Goal: Task Accomplishment & Management: Manage account settings

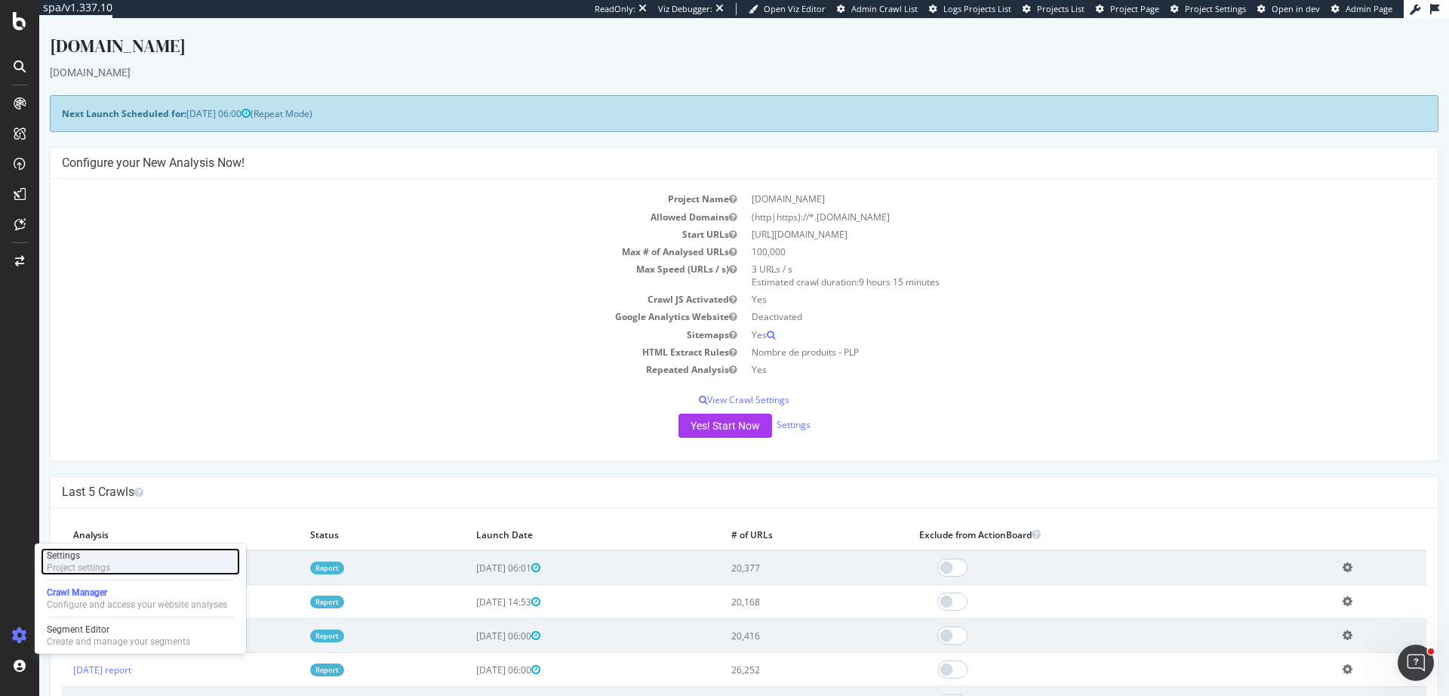
click at [112, 567] on div "Settings Project settings" at bounding box center [140, 561] width 199 height 27
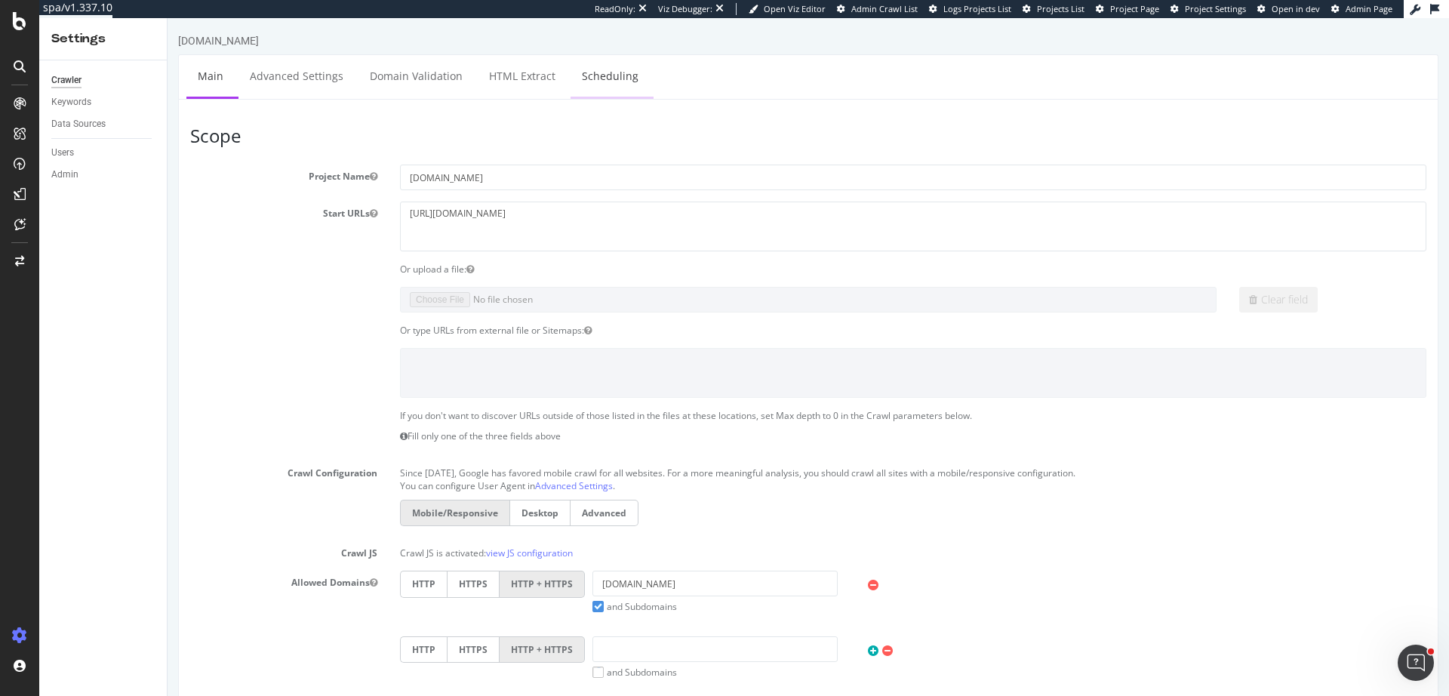
click at [626, 80] on link "Scheduling" at bounding box center [609, 76] width 79 height 42
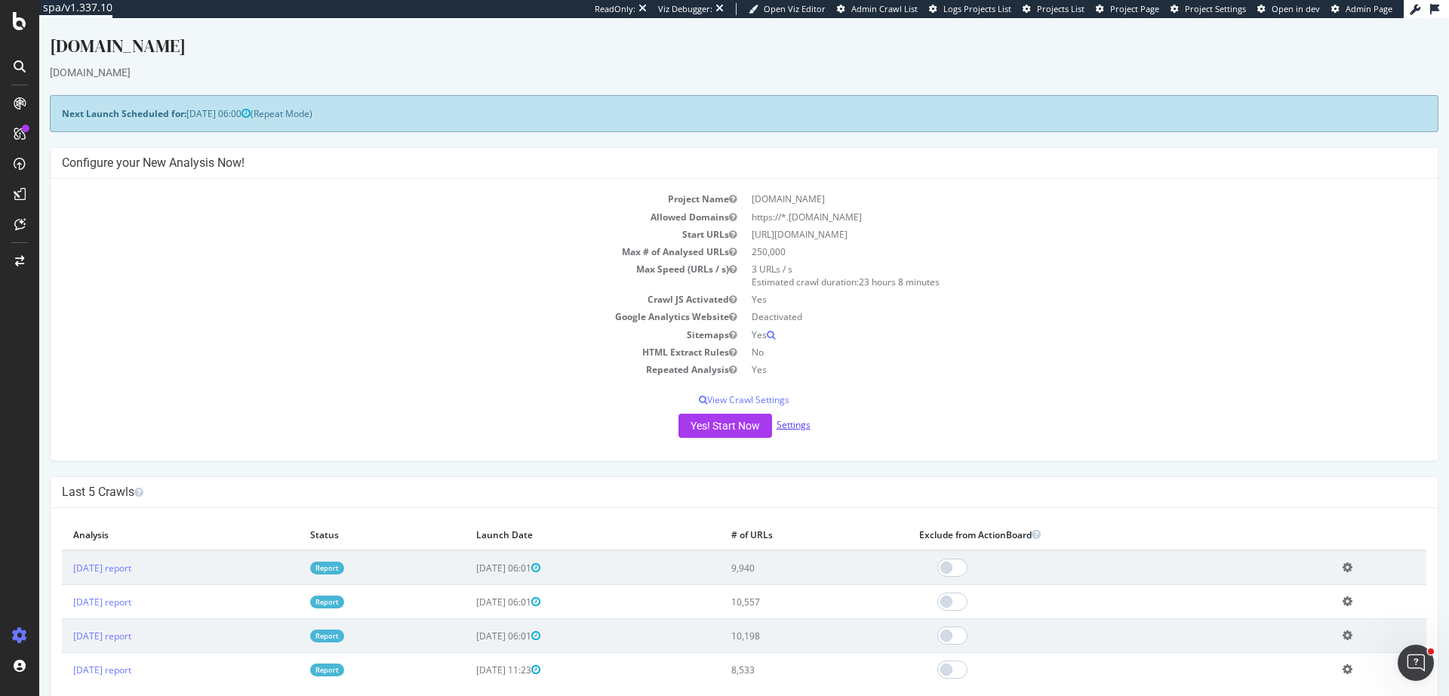
click at [794, 420] on link "Settings" at bounding box center [793, 424] width 34 height 13
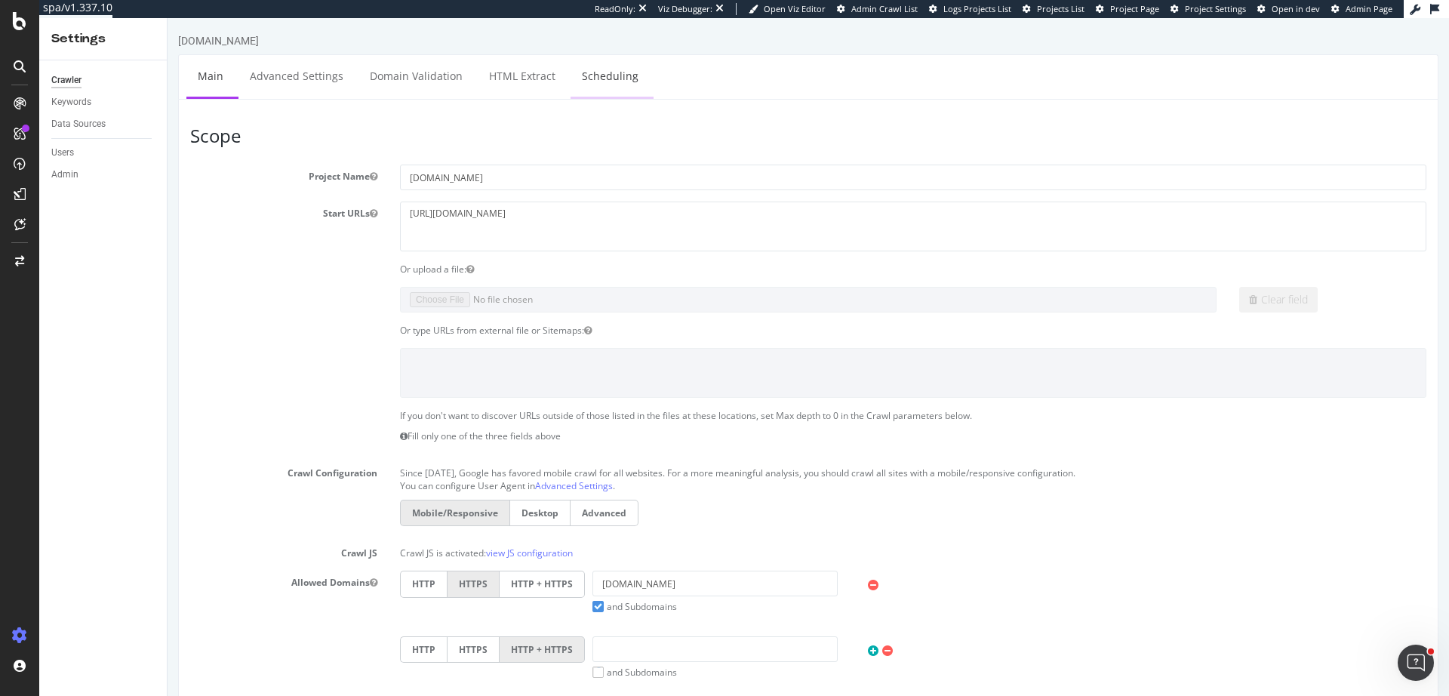
click at [617, 83] on link "Scheduling" at bounding box center [609, 76] width 79 height 42
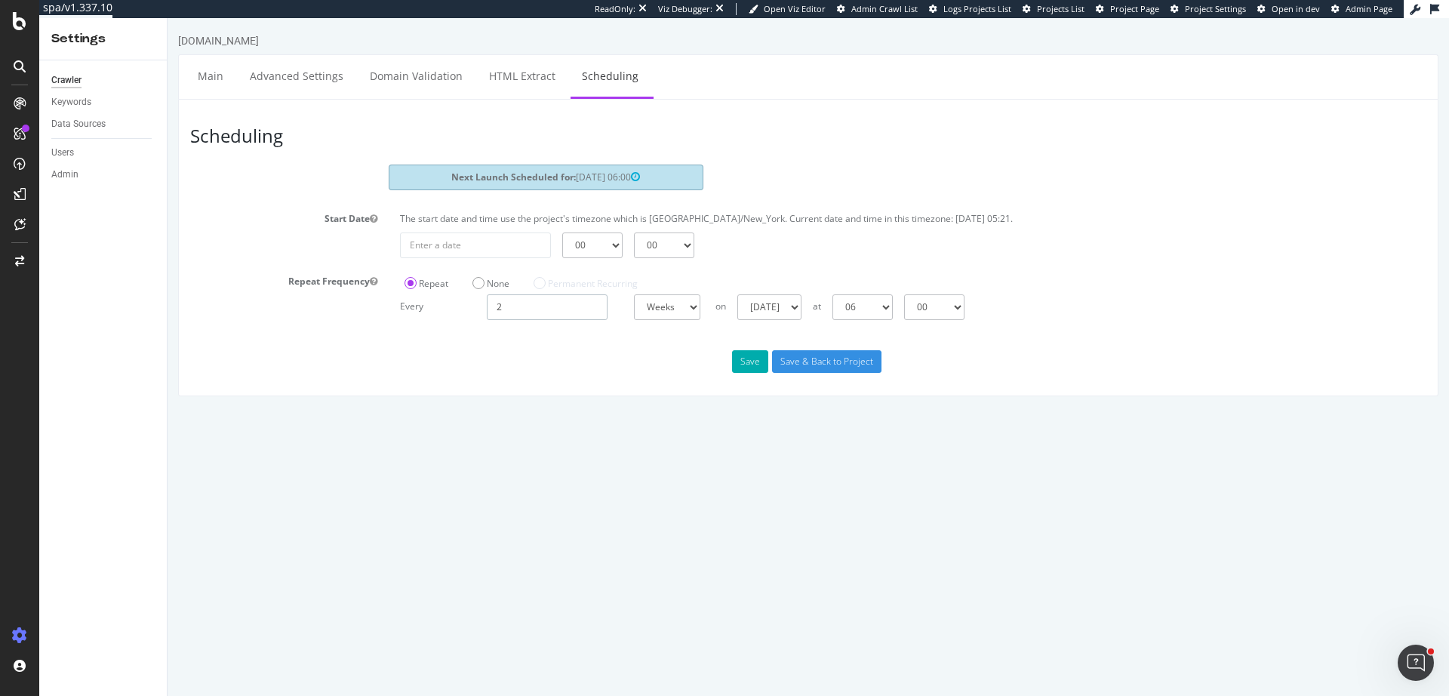
click at [540, 313] on input "2" at bounding box center [547, 307] width 121 height 26
click at [540, 312] on input "2" at bounding box center [547, 307] width 121 height 26
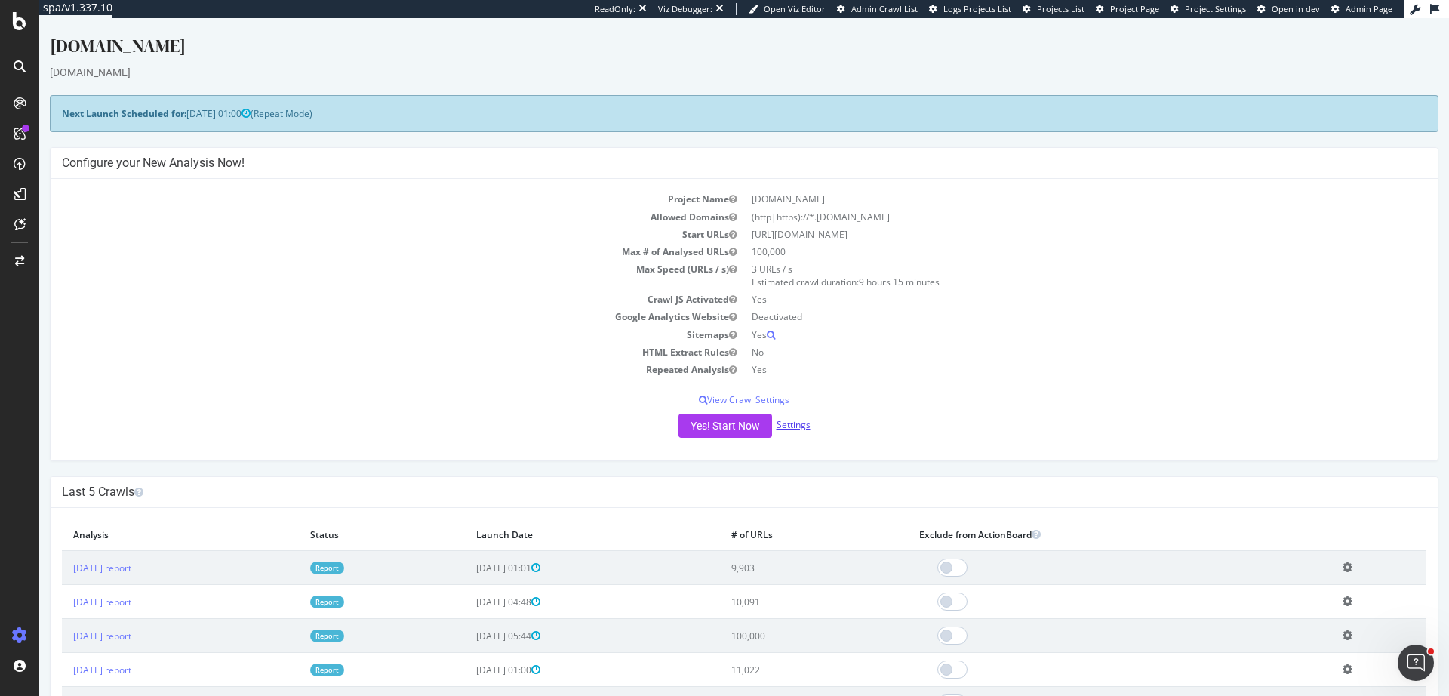
click at [792, 420] on link "Settings" at bounding box center [793, 424] width 34 height 13
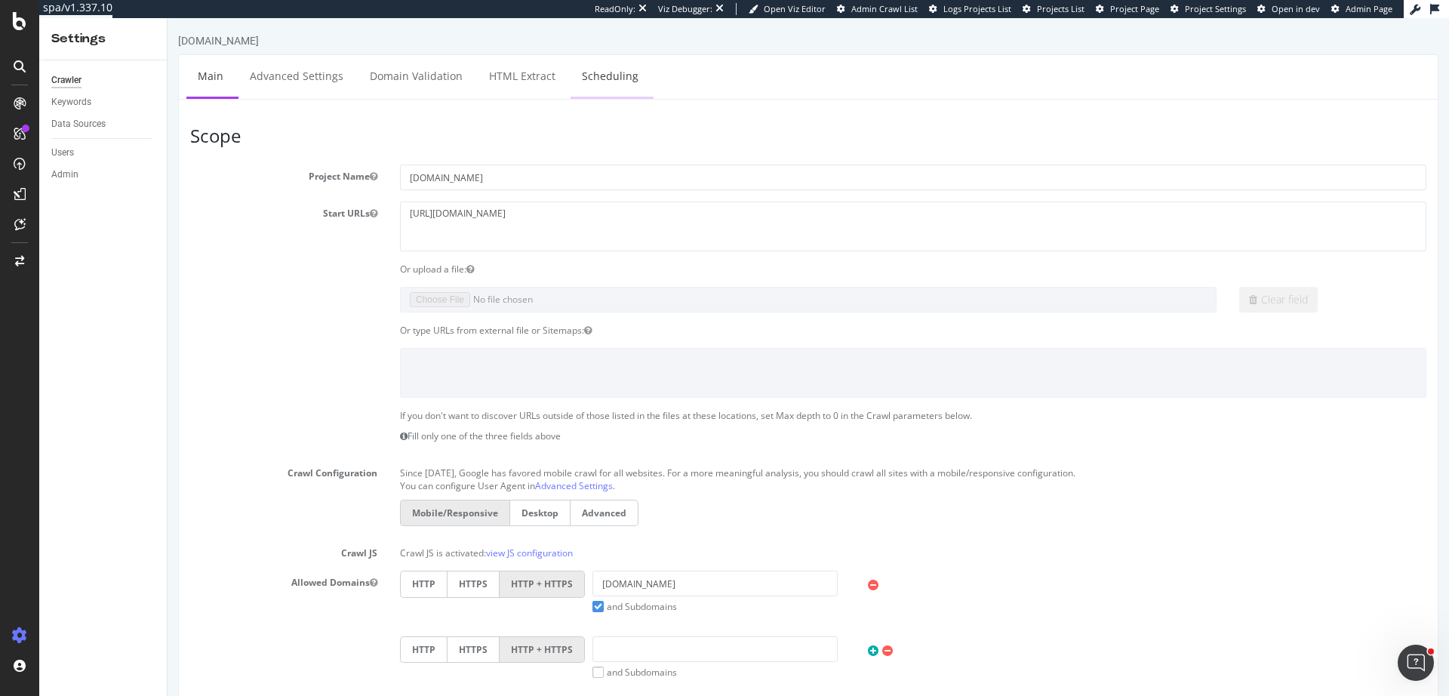
click at [601, 77] on link "Scheduling" at bounding box center [609, 76] width 79 height 42
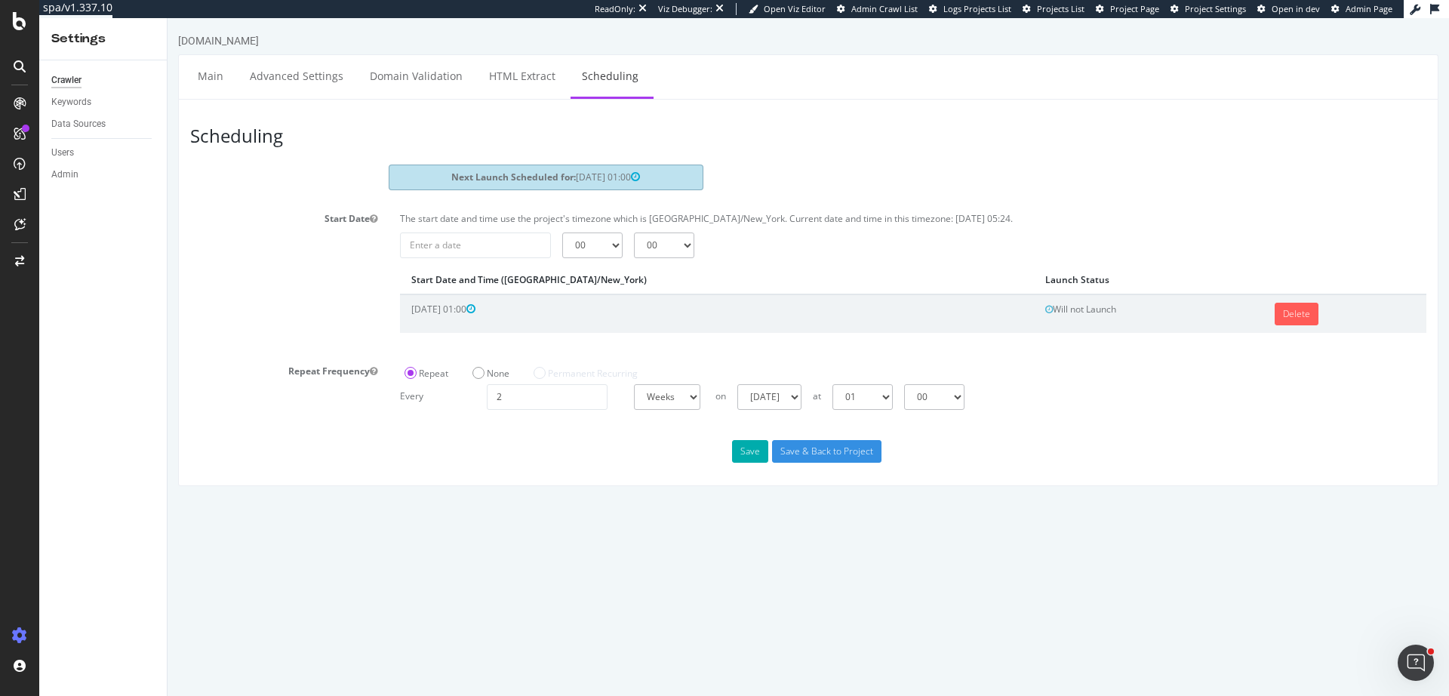
drag, startPoint x: 599, startPoint y: 177, endPoint x: 614, endPoint y: 181, distance: 15.6
click at [614, 181] on span "2025-09-15 01:00" at bounding box center [608, 177] width 64 height 13
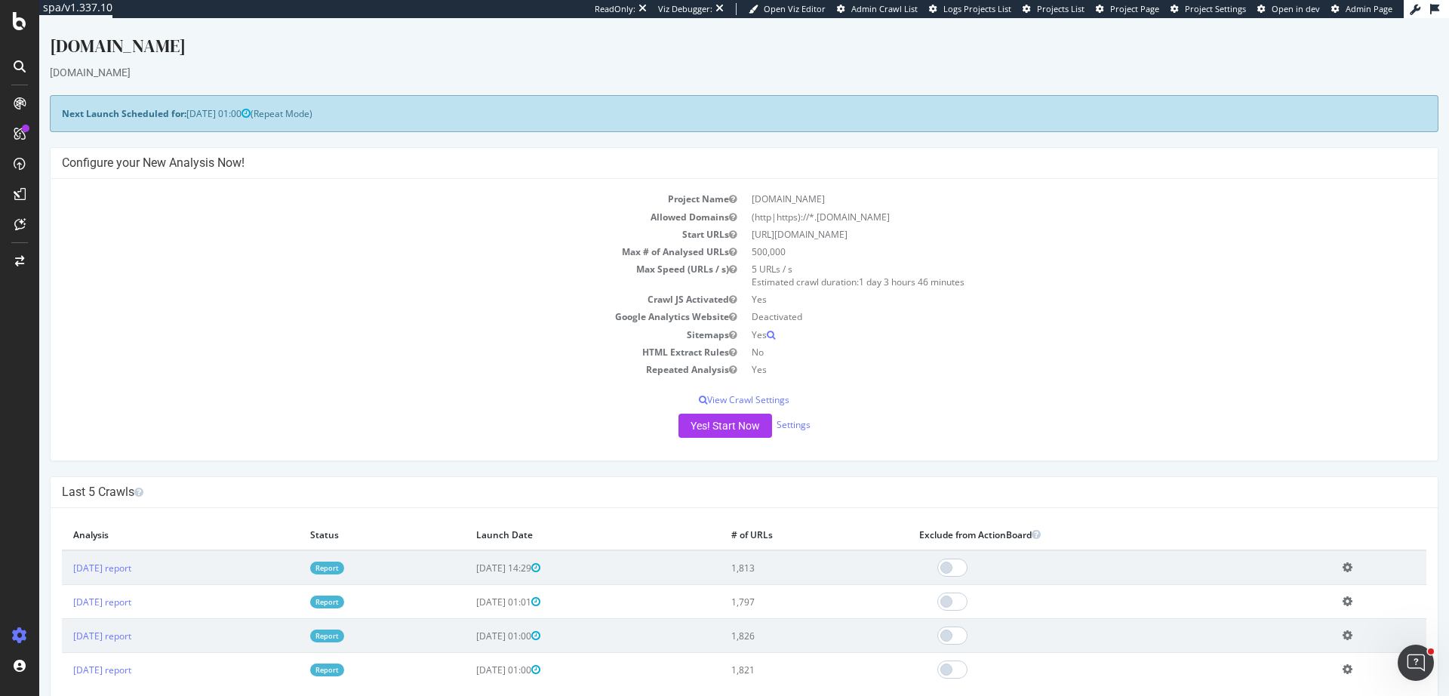
click at [799, 432] on div "Yes! Start Now Settings" at bounding box center [744, 426] width 1364 height 24
click at [799, 431] on link "Settings" at bounding box center [793, 424] width 34 height 13
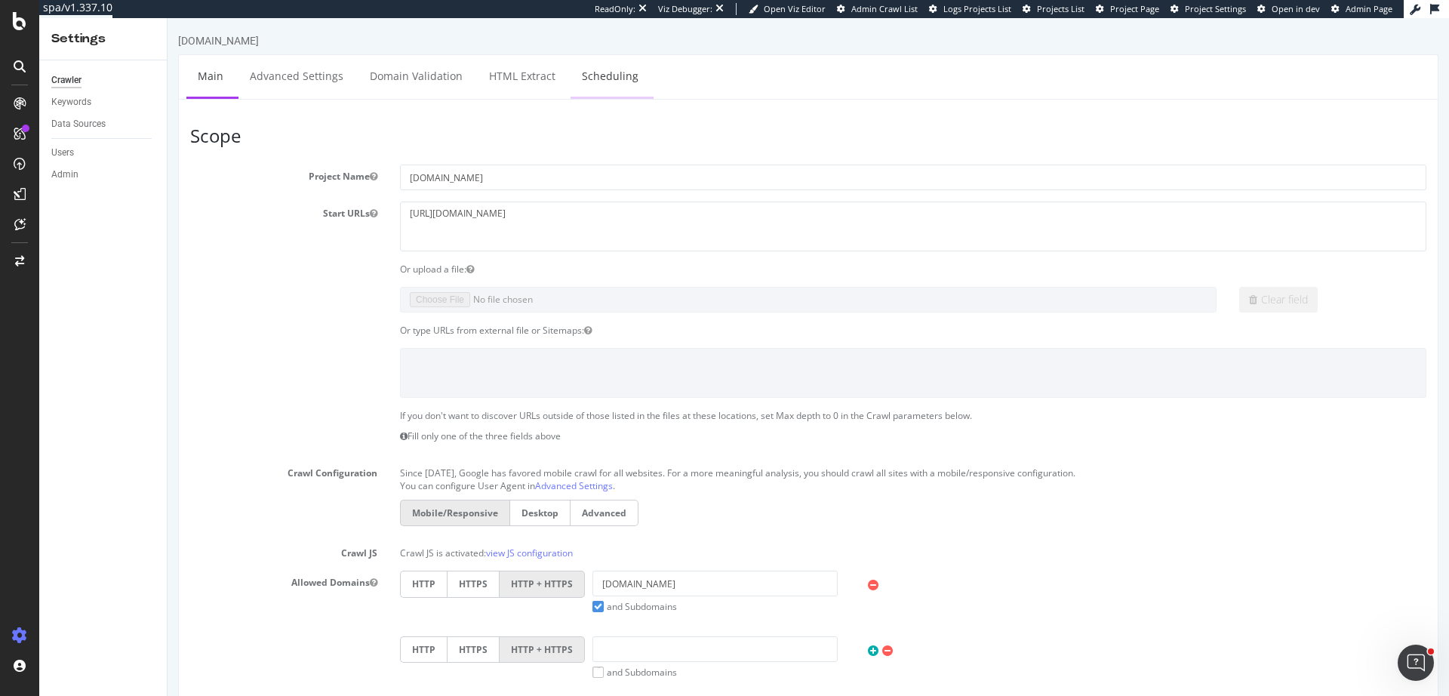
click at [610, 84] on link "Scheduling" at bounding box center [609, 76] width 79 height 42
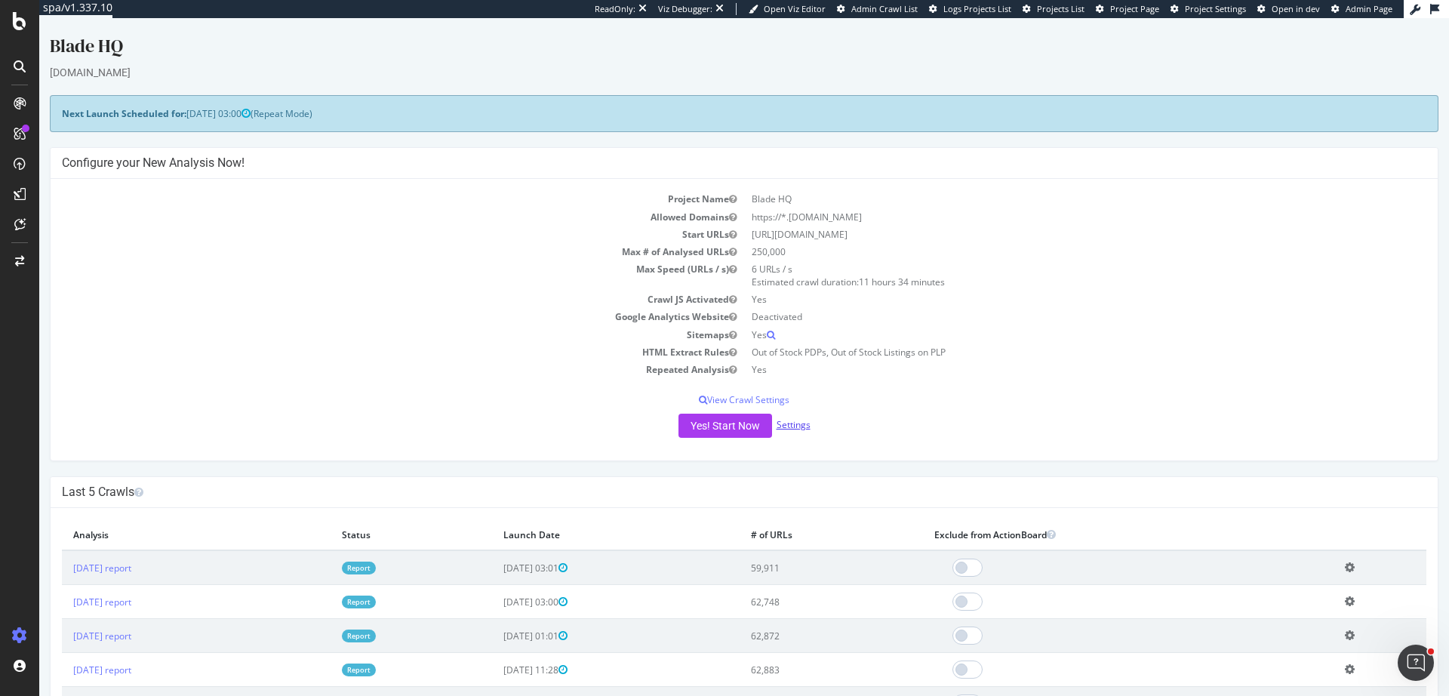
click at [797, 426] on link "Settings" at bounding box center [793, 424] width 34 height 13
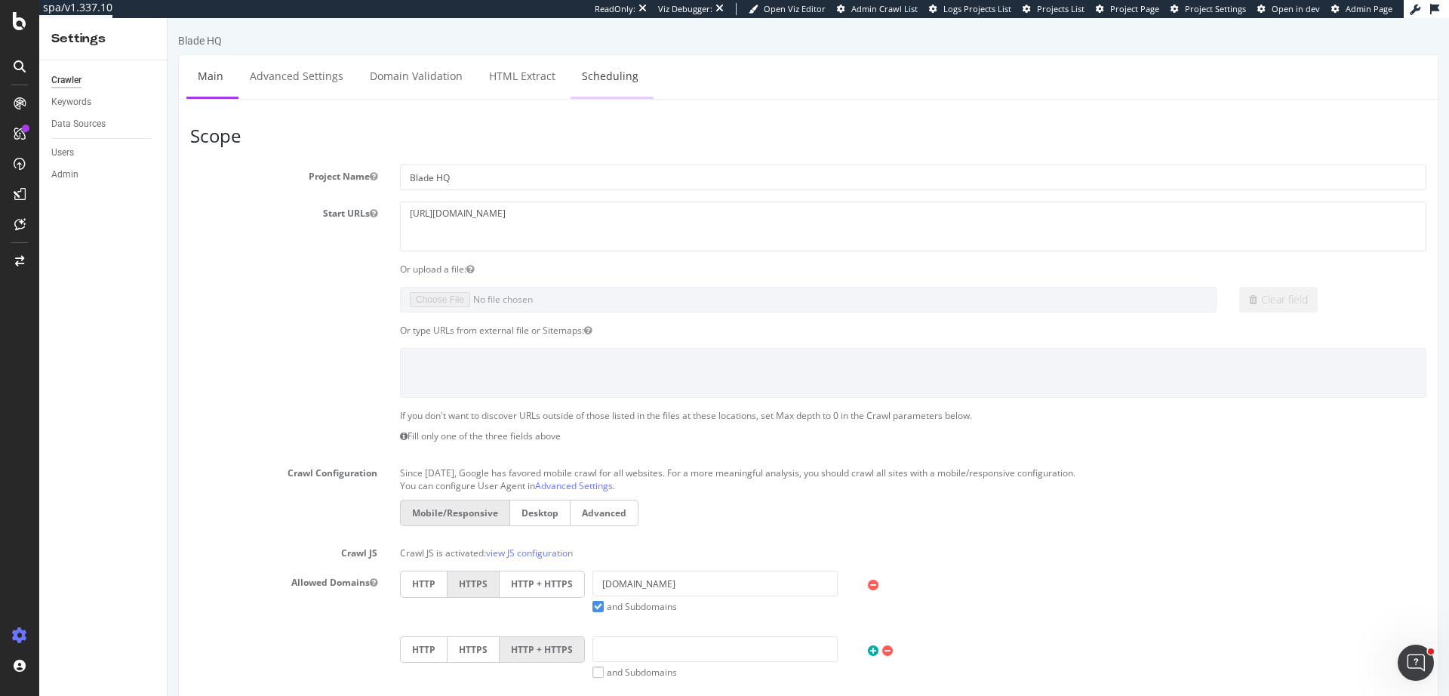
click at [601, 83] on link "Scheduling" at bounding box center [609, 76] width 79 height 42
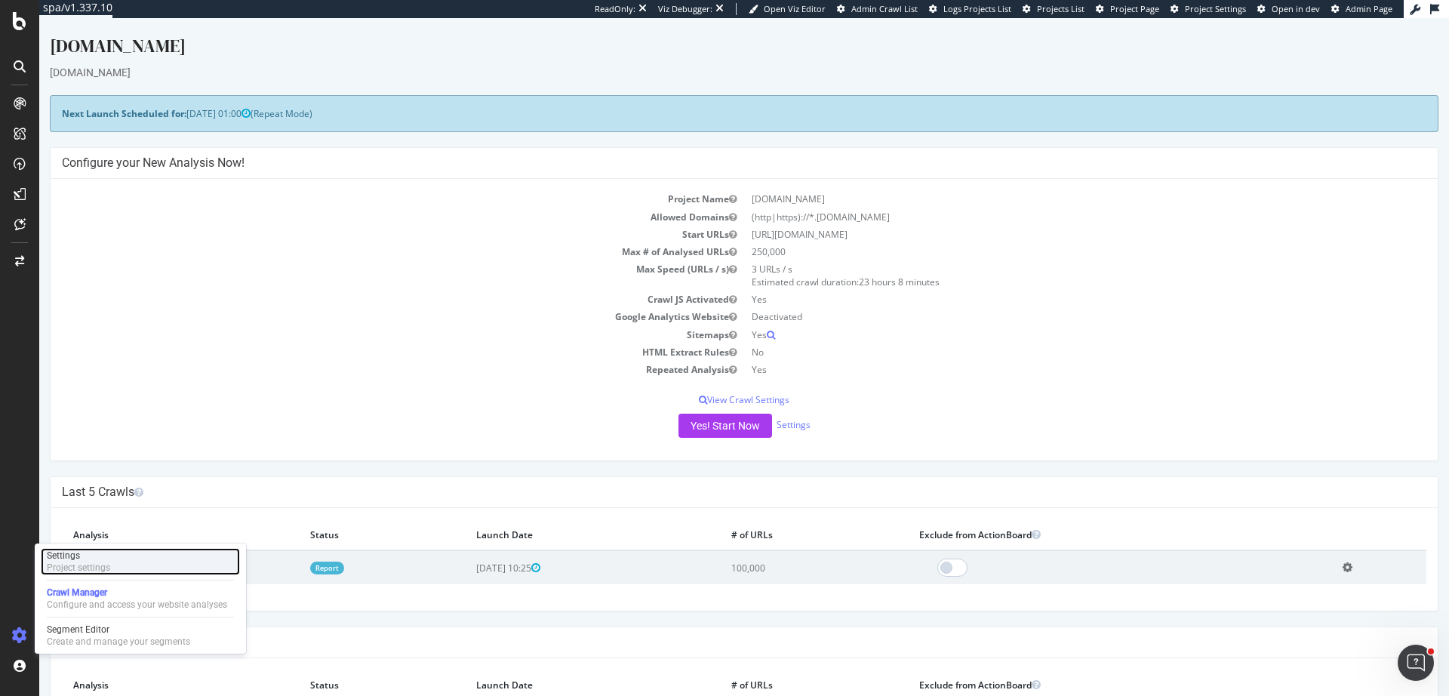
click at [96, 570] on div "Project settings" at bounding box center [78, 567] width 63 height 12
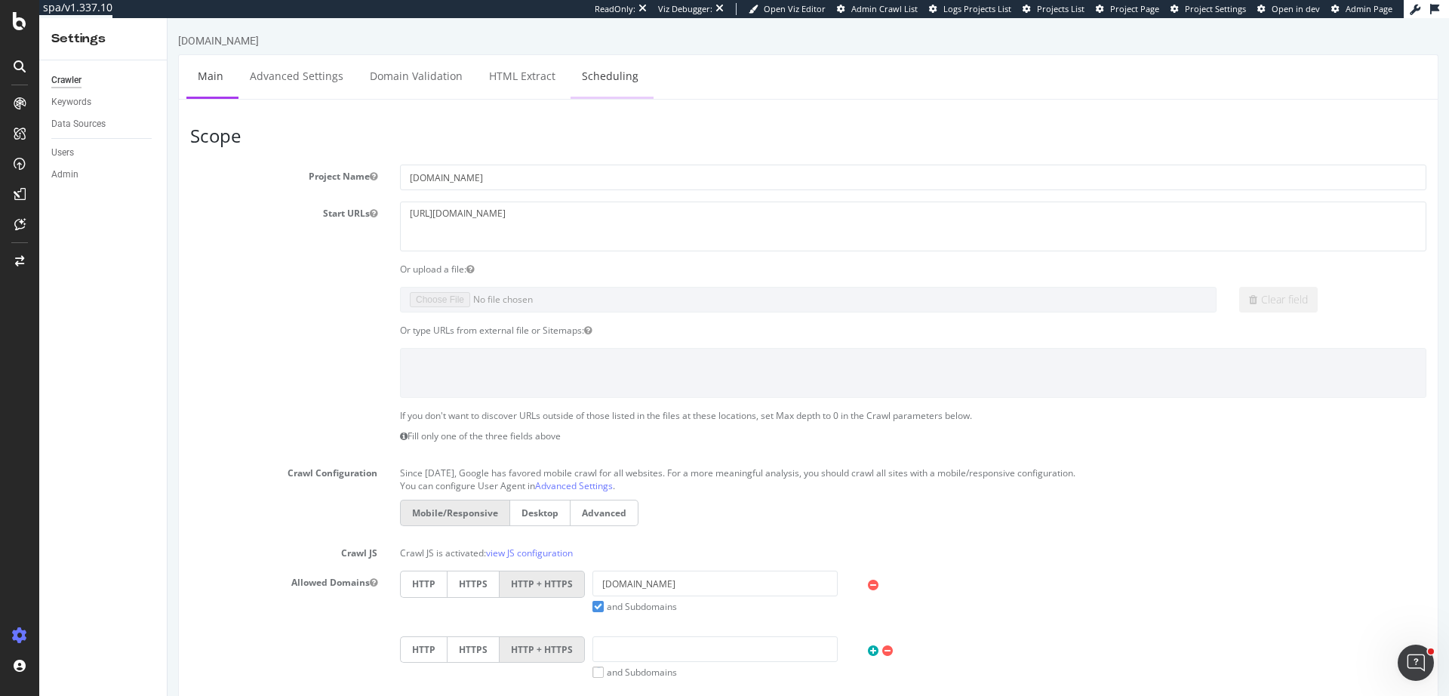
click at [606, 82] on link "Scheduling" at bounding box center [609, 76] width 79 height 42
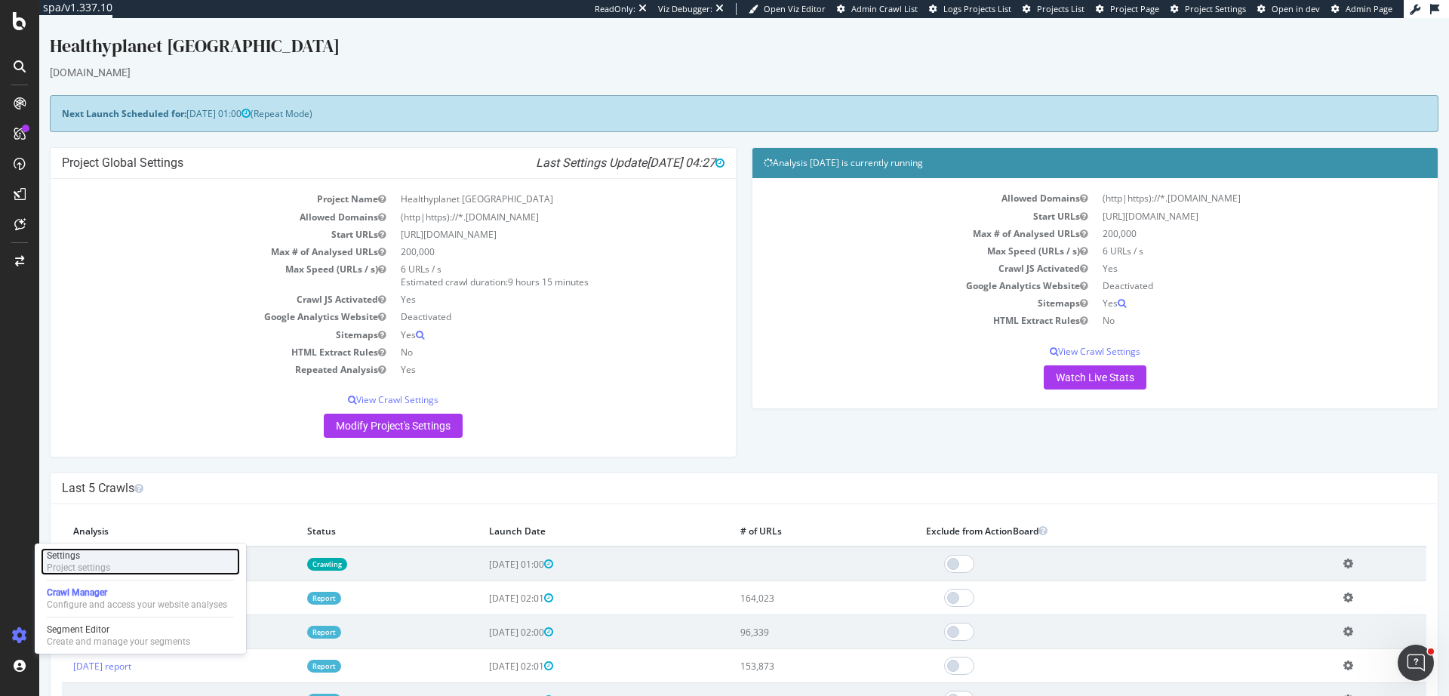
click at [104, 561] on div "Project settings" at bounding box center [78, 567] width 63 height 12
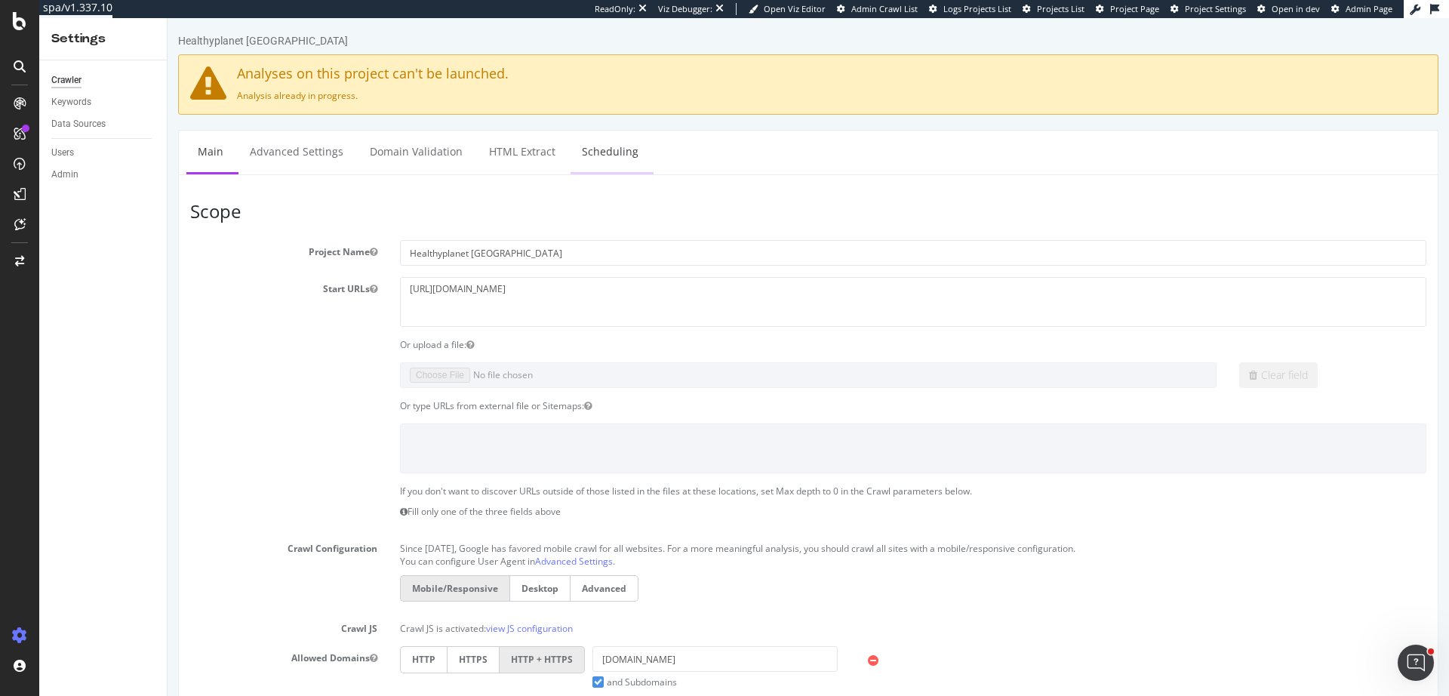
click at [608, 161] on link "Scheduling" at bounding box center [609, 152] width 79 height 42
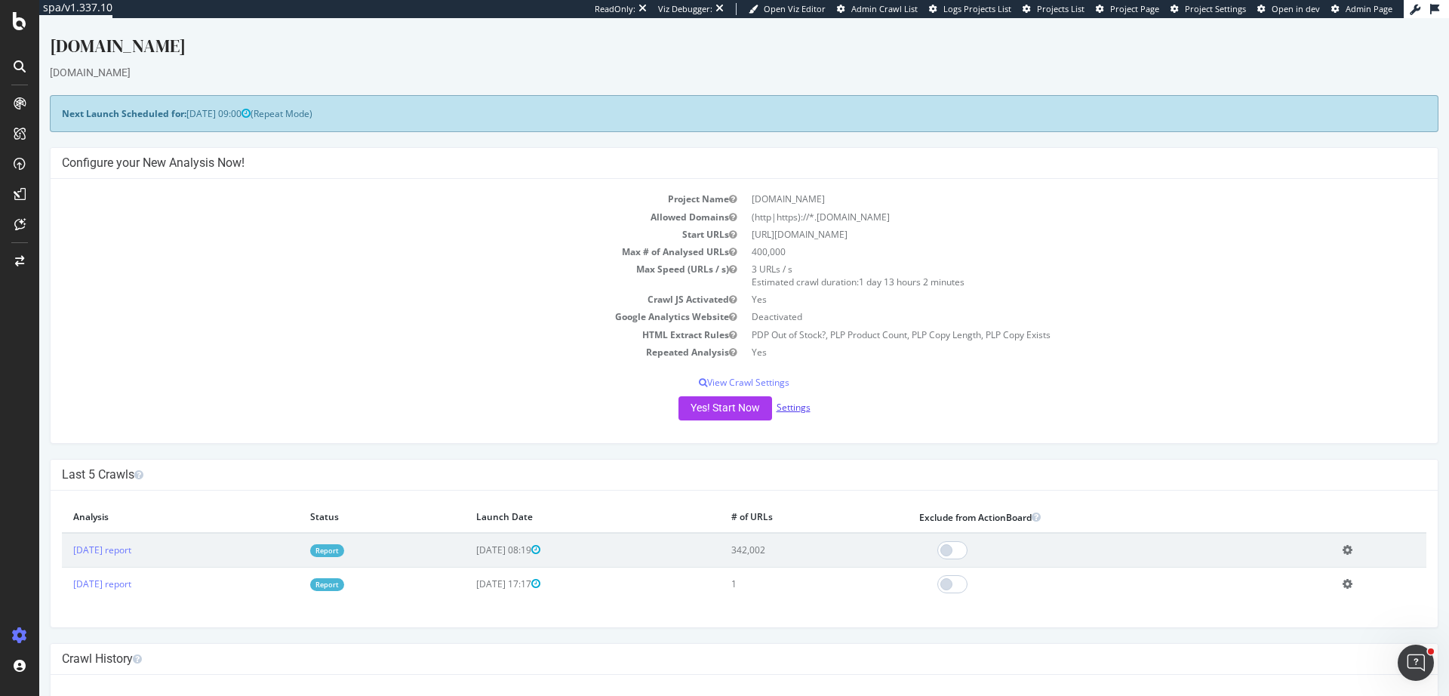
click at [784, 412] on link "Settings" at bounding box center [793, 407] width 34 height 13
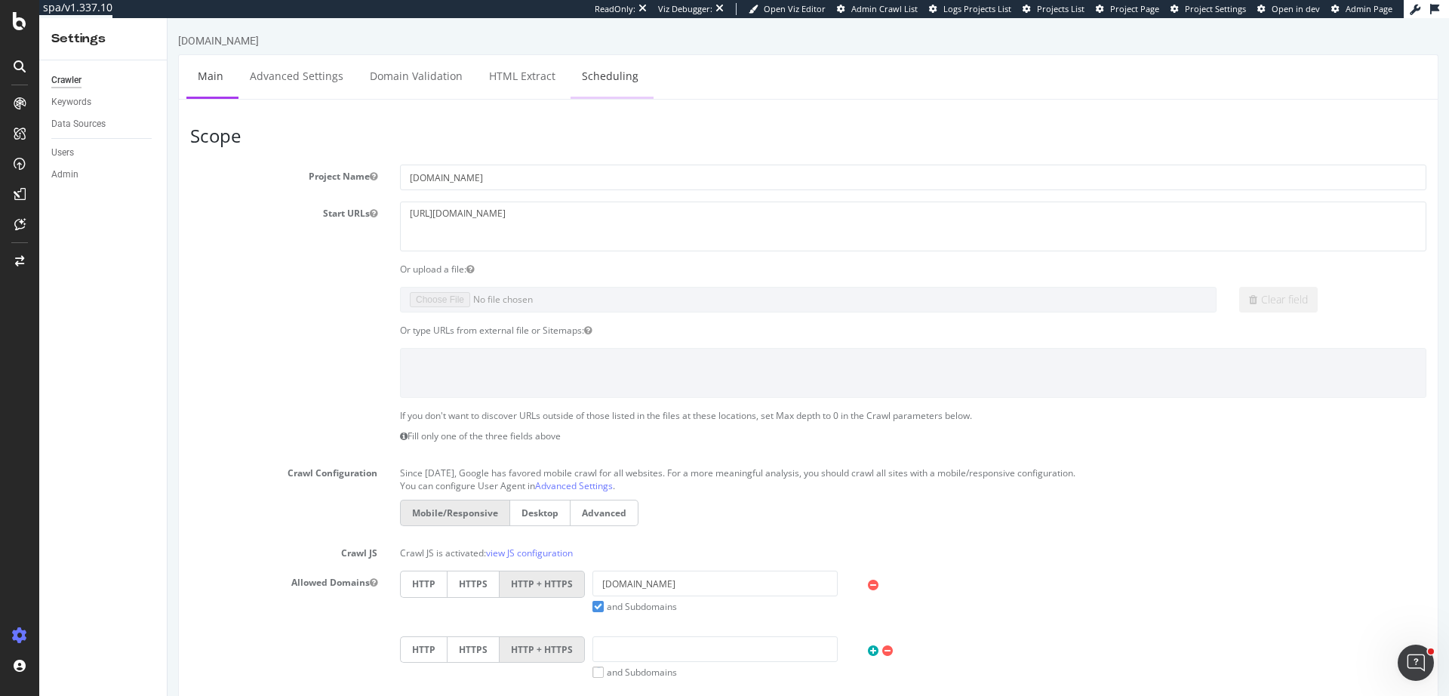
click at [623, 72] on link "Scheduling" at bounding box center [609, 76] width 79 height 42
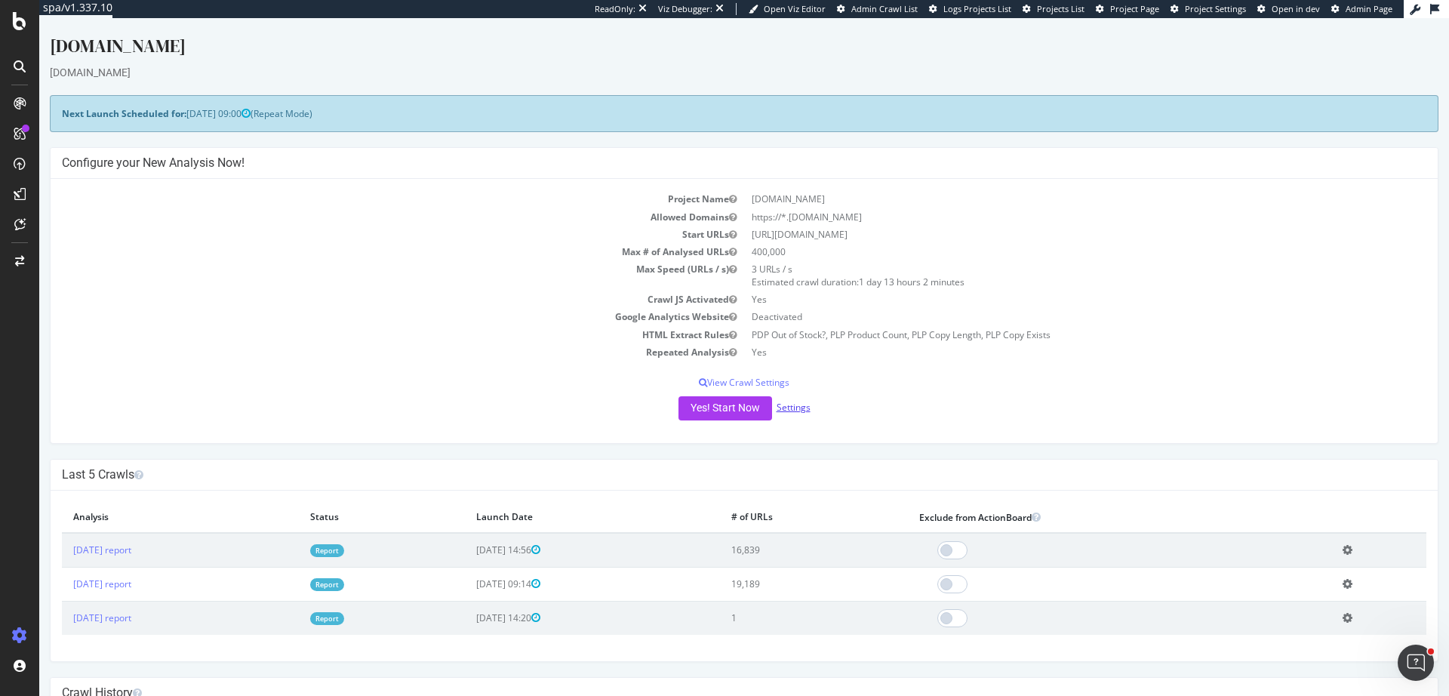
click at [791, 406] on link "Settings" at bounding box center [793, 407] width 34 height 13
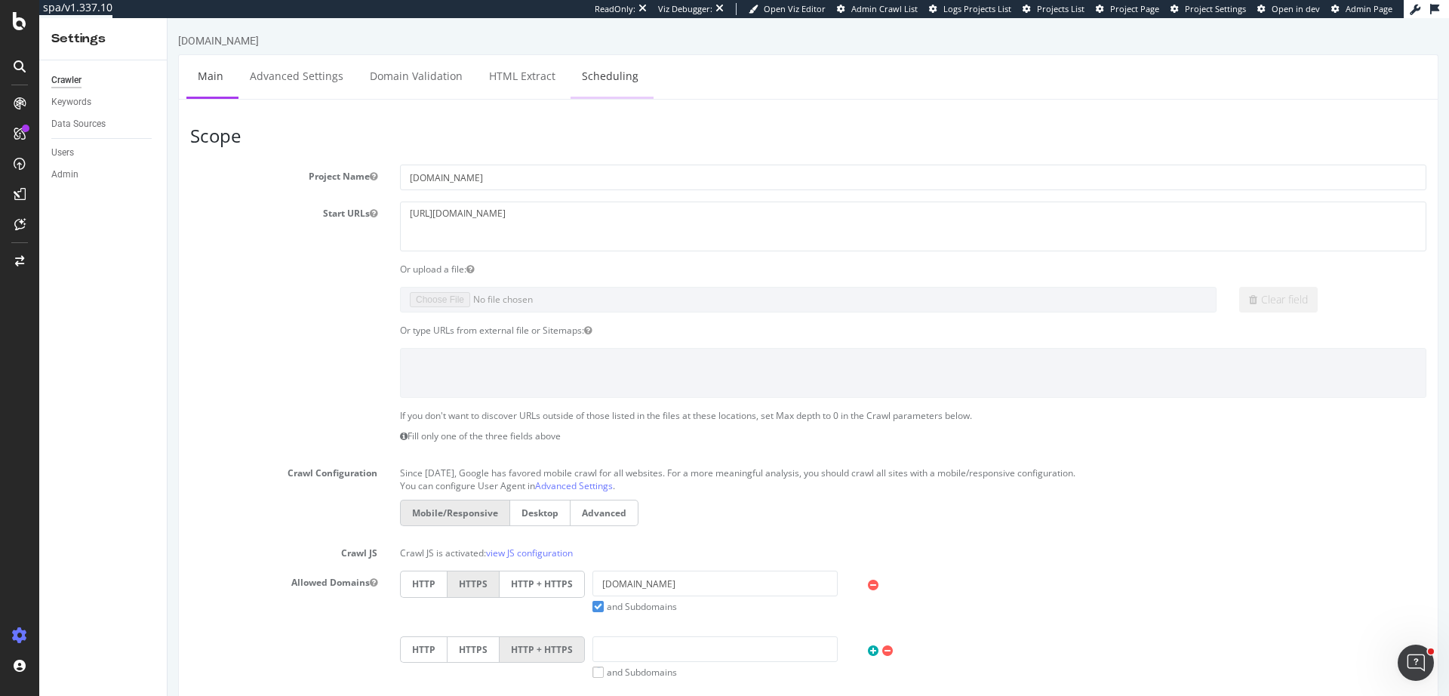
click at [583, 83] on link "Scheduling" at bounding box center [609, 76] width 79 height 42
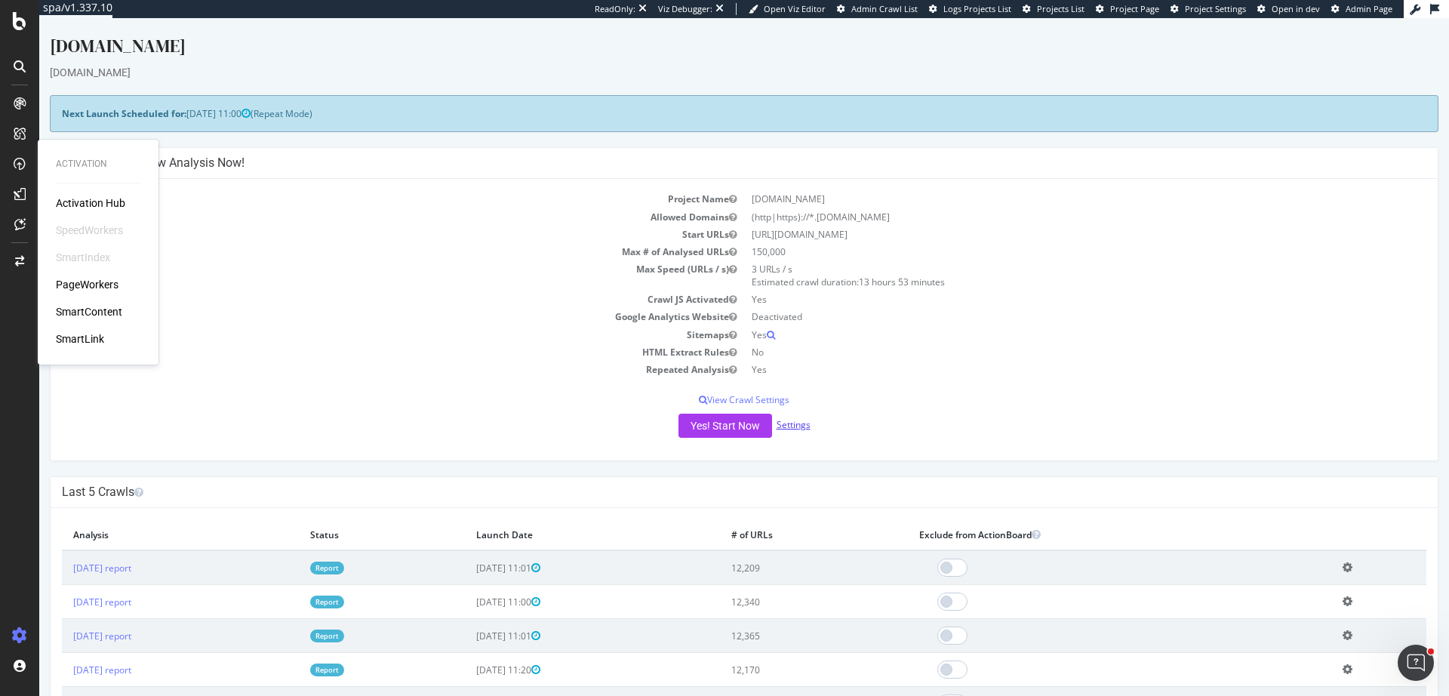
click at [785, 419] on link "Settings" at bounding box center [793, 424] width 34 height 13
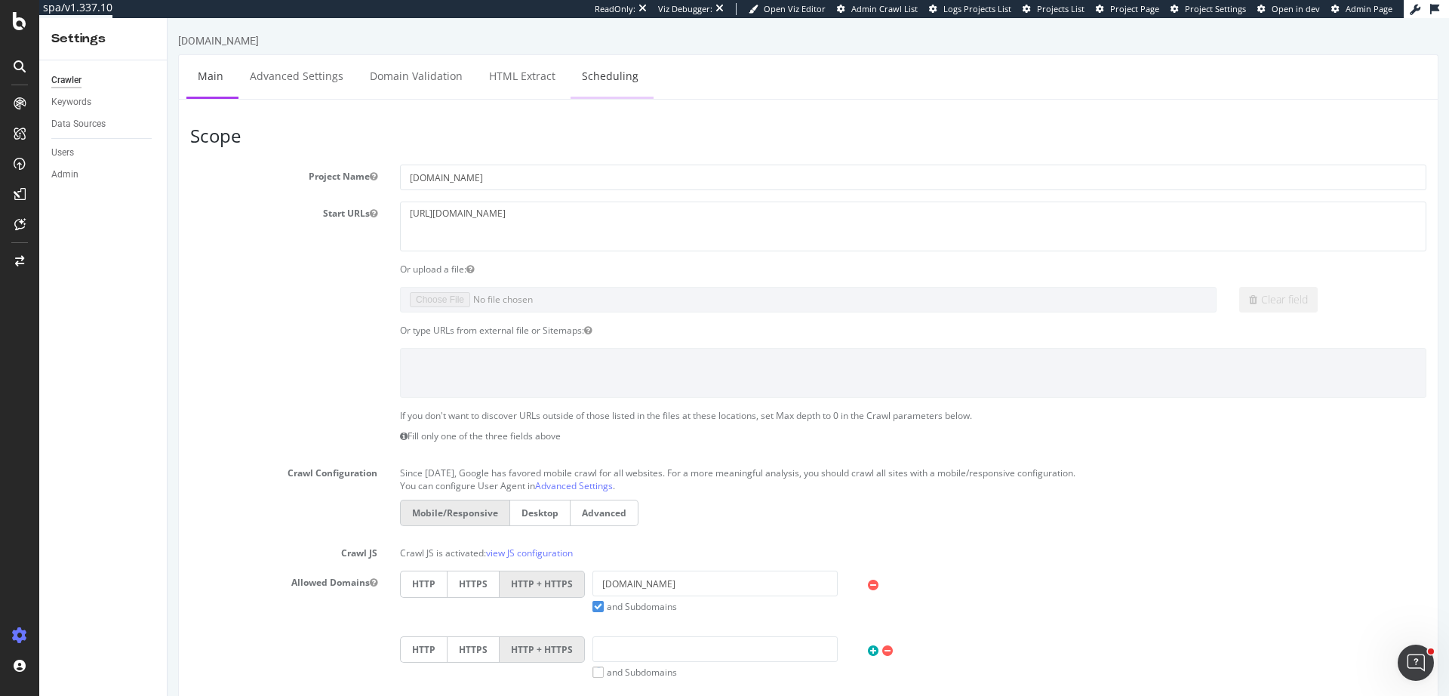
click at [586, 65] on link "Scheduling" at bounding box center [609, 76] width 79 height 42
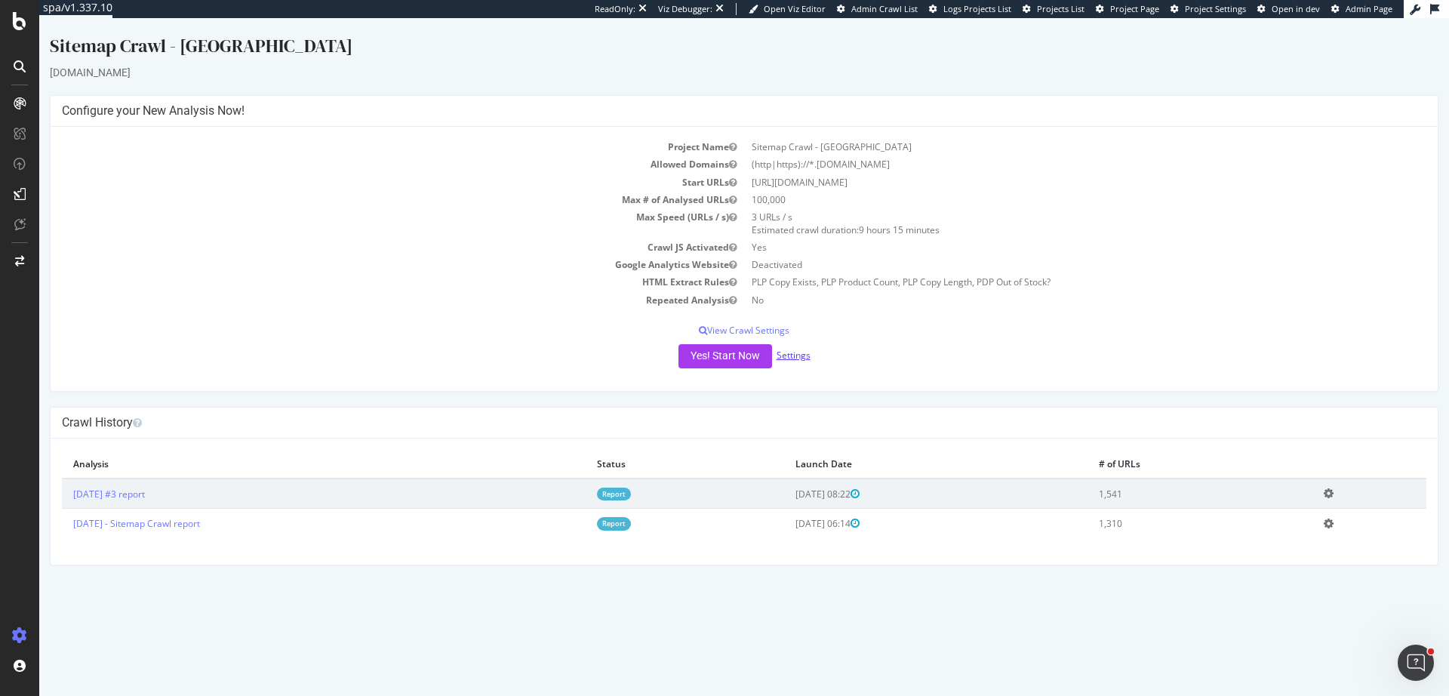
click at [797, 355] on link "Settings" at bounding box center [793, 355] width 34 height 13
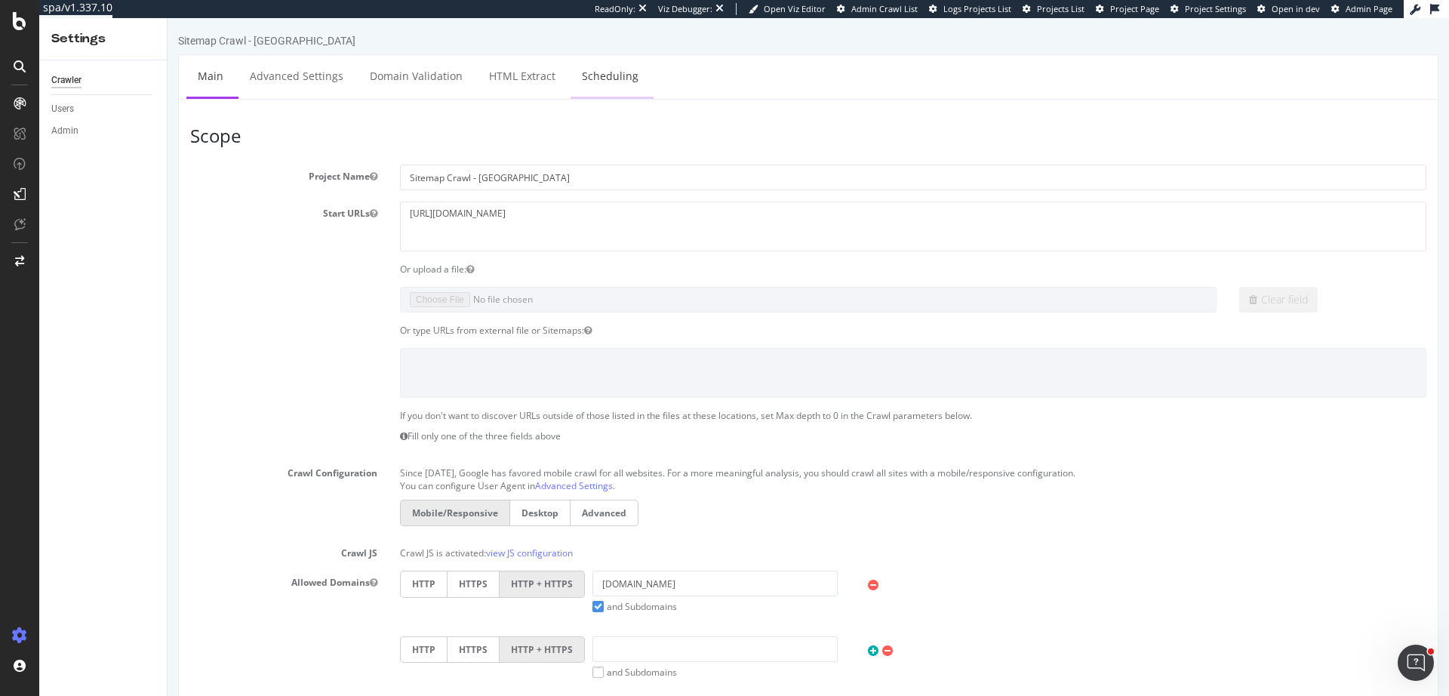
click at [602, 83] on link "Scheduling" at bounding box center [609, 76] width 79 height 42
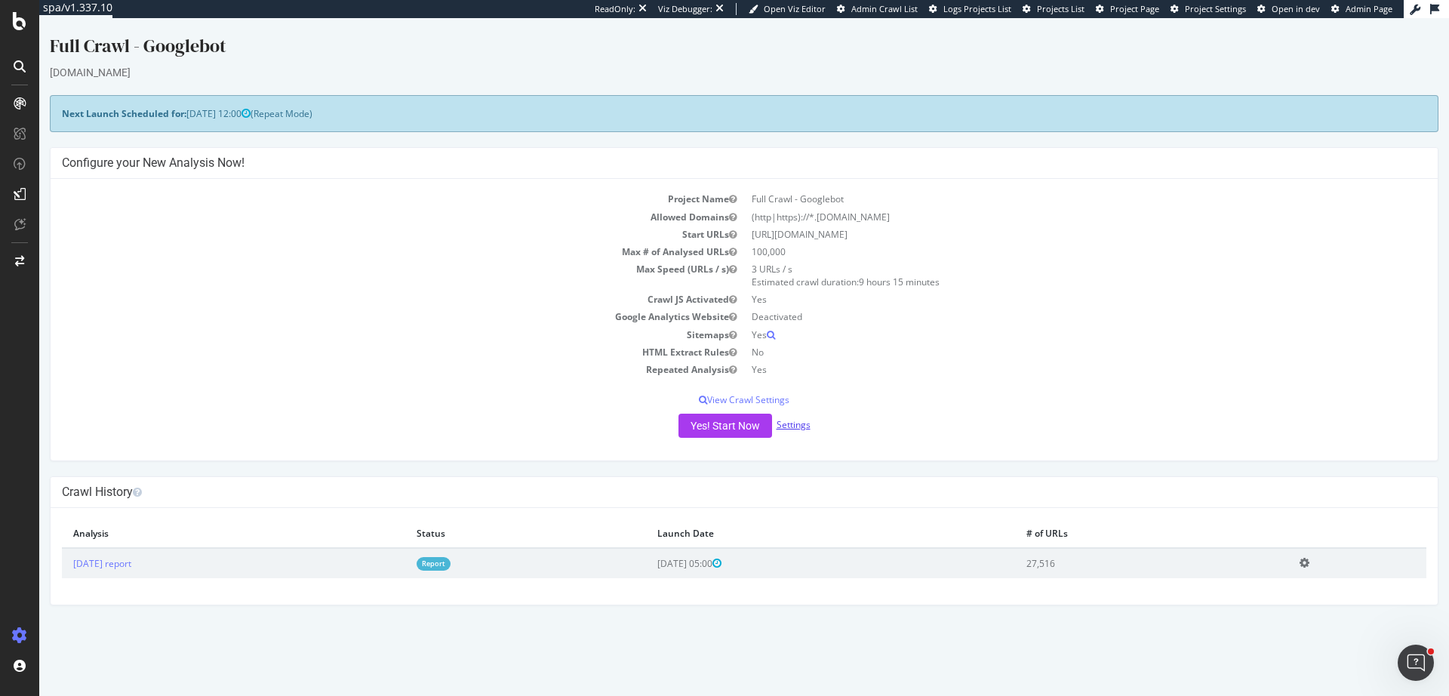
click at [792, 418] on link "Settings" at bounding box center [793, 424] width 34 height 13
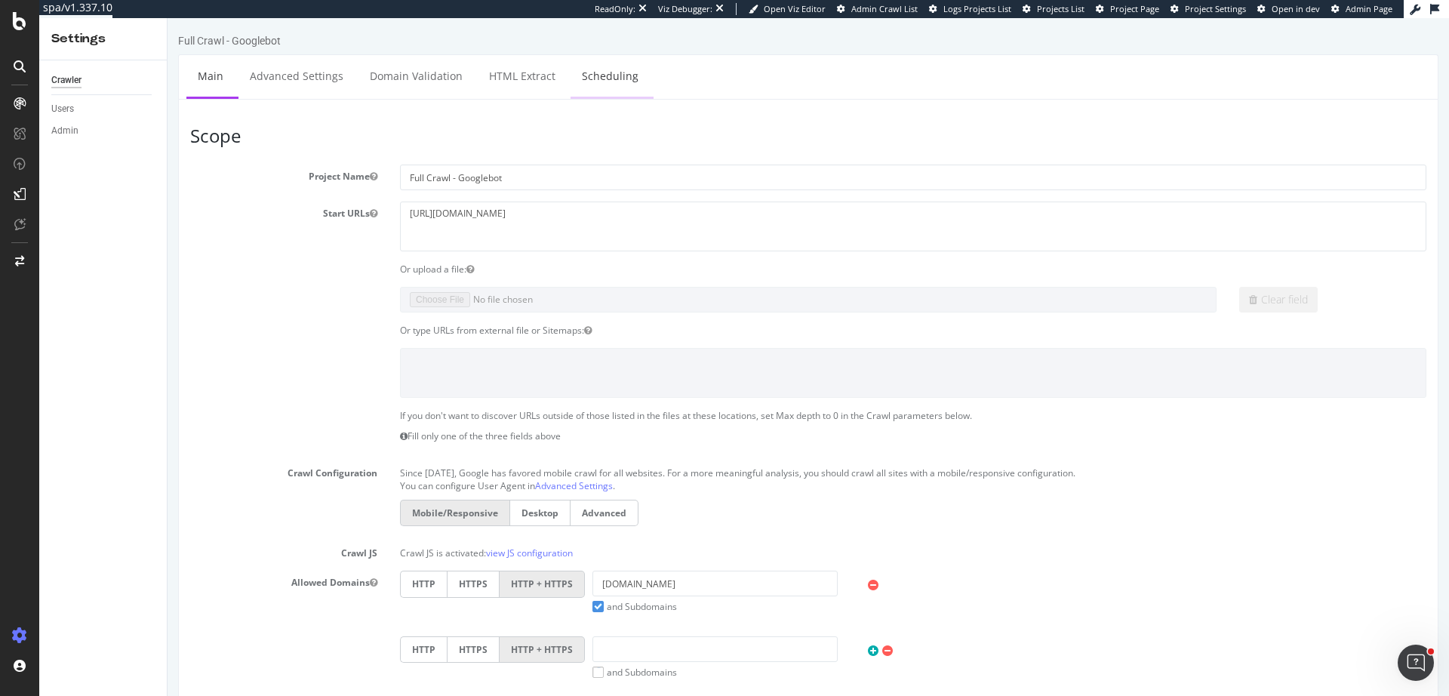
click at [601, 88] on link "Scheduling" at bounding box center [609, 76] width 79 height 42
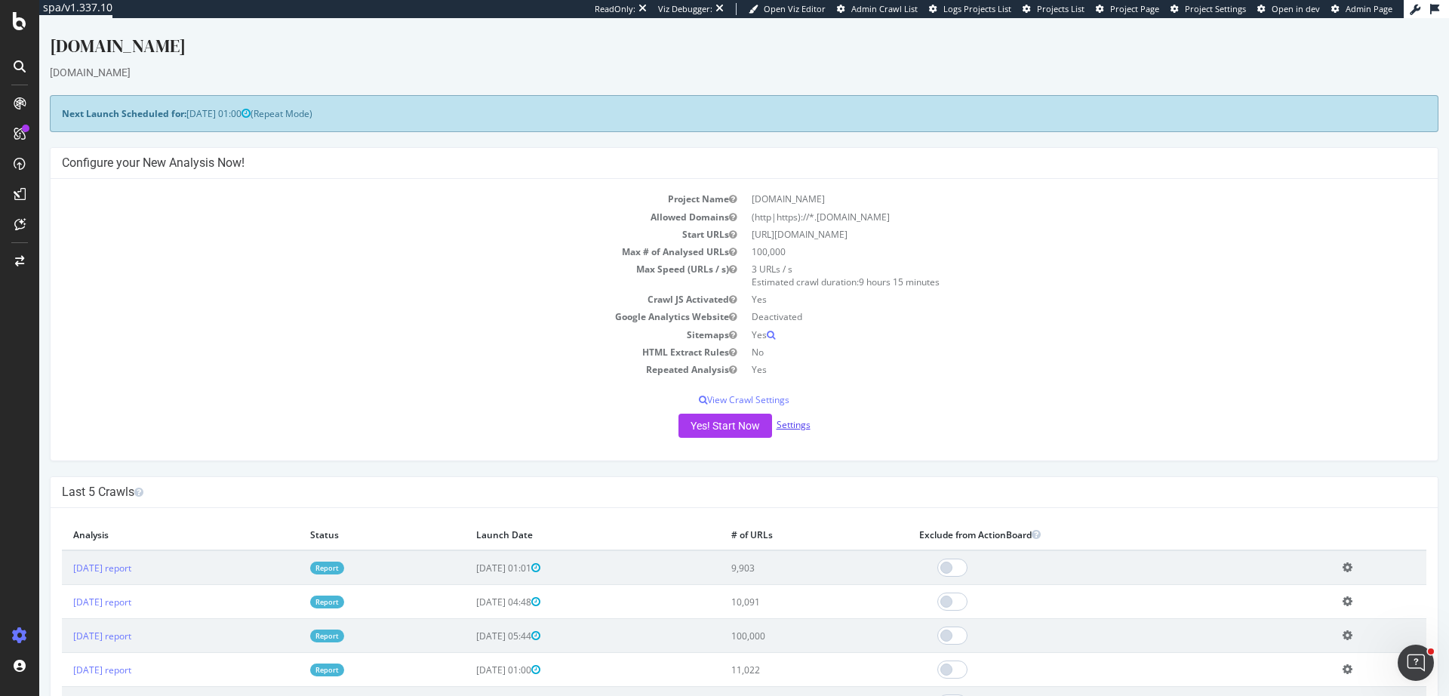
click at [797, 429] on link "Settings" at bounding box center [793, 424] width 34 height 13
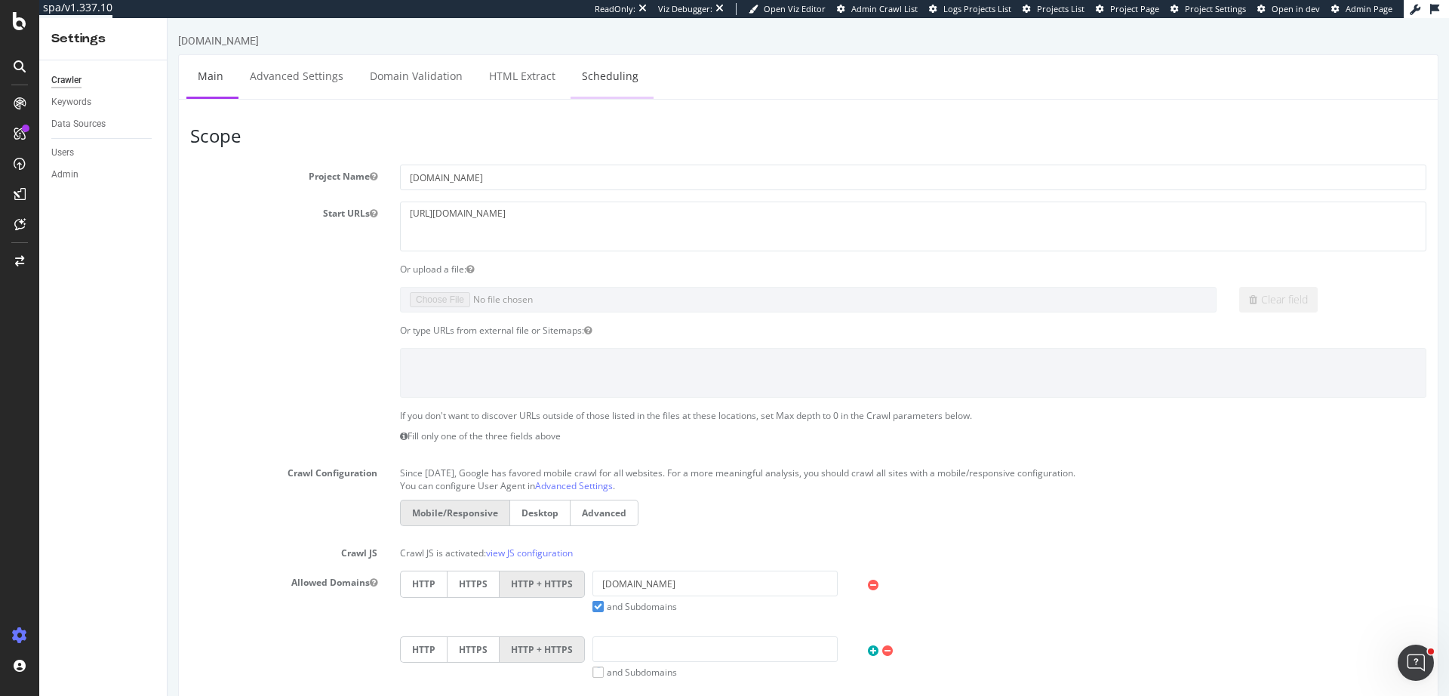
click at [617, 81] on link "Scheduling" at bounding box center [609, 76] width 79 height 42
